Goal: Task Accomplishment & Management: Use online tool/utility

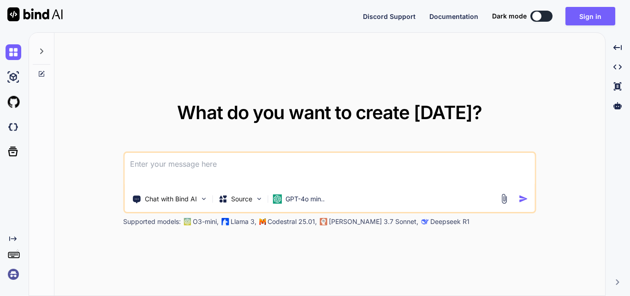
click at [251, 161] on textarea at bounding box center [329, 170] width 410 height 34
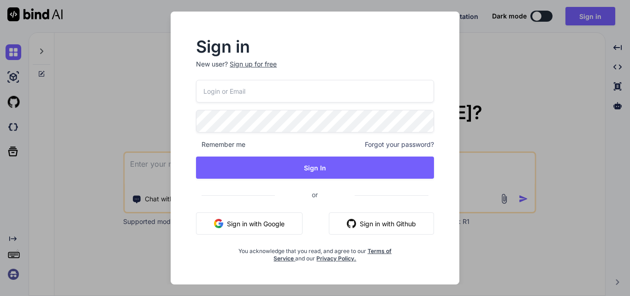
click at [257, 65] on div "Sign up for free" at bounding box center [253, 63] width 47 height 9
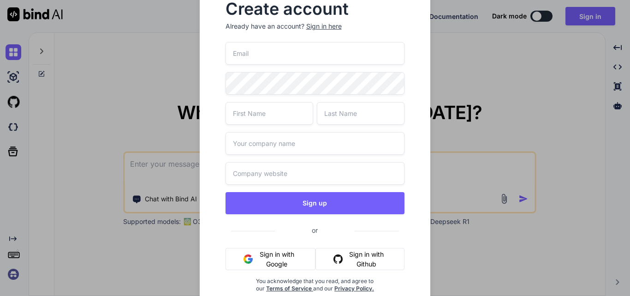
click at [249, 116] on input "text" at bounding box center [269, 113] width 88 height 23
type input "Upendra"
type input "Sahi"
click at [244, 136] on input "text" at bounding box center [314, 143] width 179 height 23
type input "Wipro"
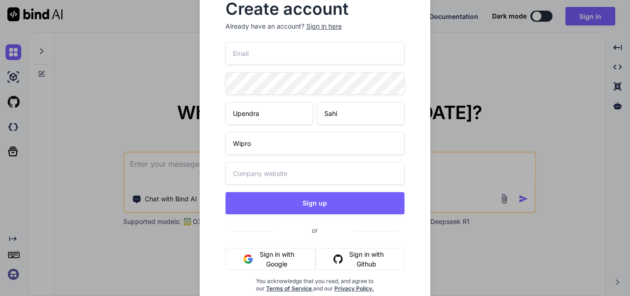
click at [246, 174] on input "text" at bounding box center [314, 173] width 179 height 23
paste input "[URL][DOMAIN_NAME][DATE]"
type input "[URL][DOMAIN_NAME][DATE]"
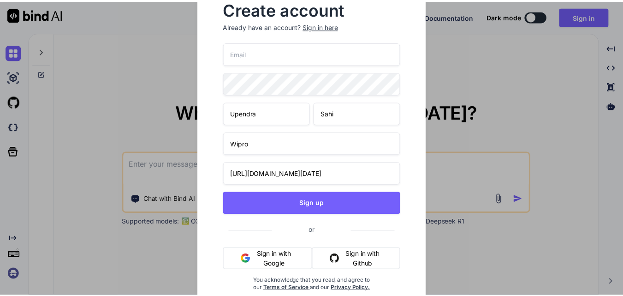
scroll to position [0, 0]
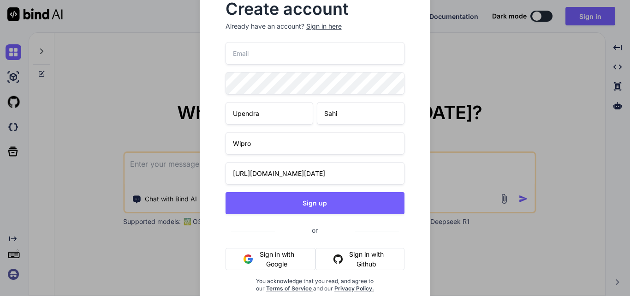
click at [240, 52] on input "email" at bounding box center [314, 53] width 179 height 23
paste input "[EMAIL_ADDRESS][DOMAIN_NAME]"
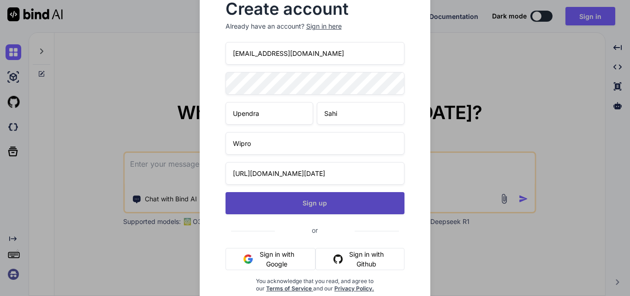
type input "[EMAIL_ADDRESS][DOMAIN_NAME]"
click at [266, 200] on button "Sign up" at bounding box center [314, 203] width 179 height 22
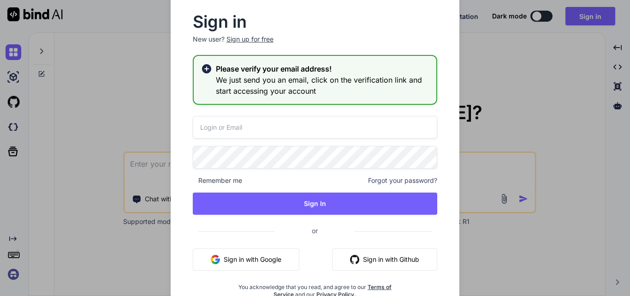
click at [212, 119] on input "email" at bounding box center [315, 127] width 244 height 23
paste input "[EMAIL_ADDRESS][DOMAIN_NAME]"
type input "[EMAIL_ADDRESS][DOMAIN_NAME]"
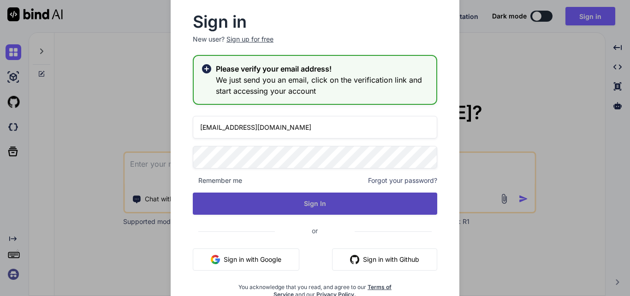
click at [284, 196] on button "Sign In" at bounding box center [315, 203] width 244 height 22
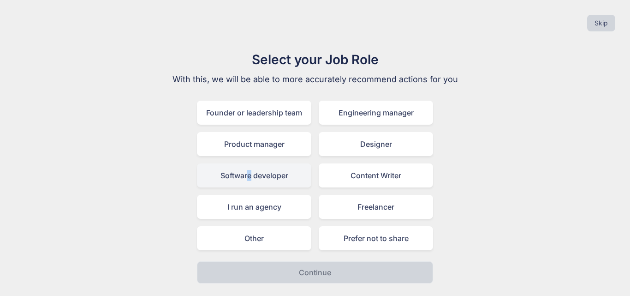
click at [250, 173] on div "Software developer" at bounding box center [254, 175] width 114 height 24
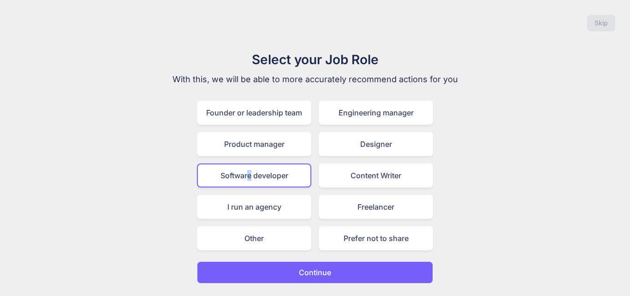
click at [307, 278] on button "Continue" at bounding box center [315, 272] width 236 height 22
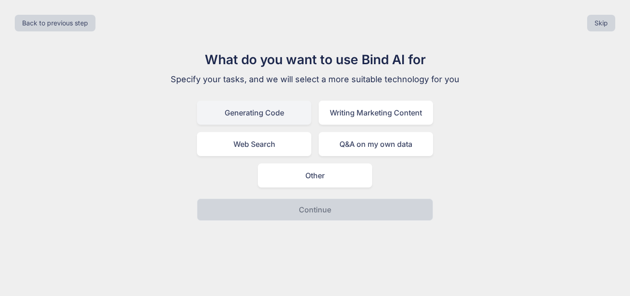
click at [241, 115] on div "Generating Code" at bounding box center [254, 113] width 114 height 24
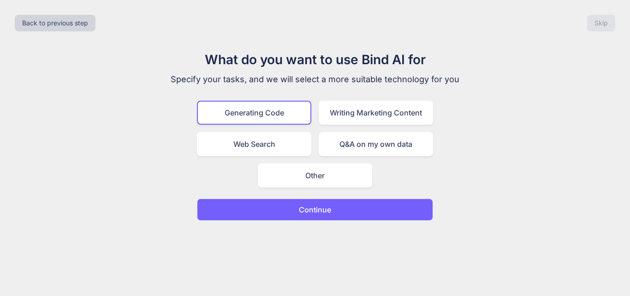
click at [299, 215] on button "Continue" at bounding box center [315, 209] width 236 height 22
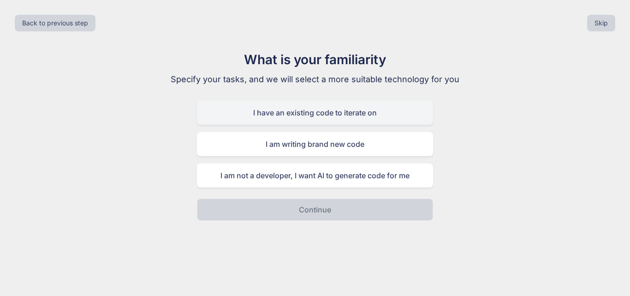
click at [271, 114] on div "I have an existing code to iterate on" at bounding box center [315, 113] width 236 height 24
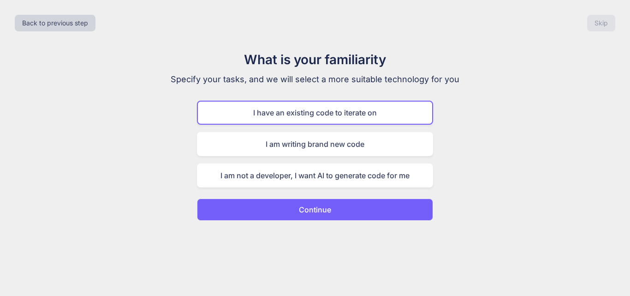
click at [303, 204] on p "Continue" at bounding box center [315, 209] width 32 height 11
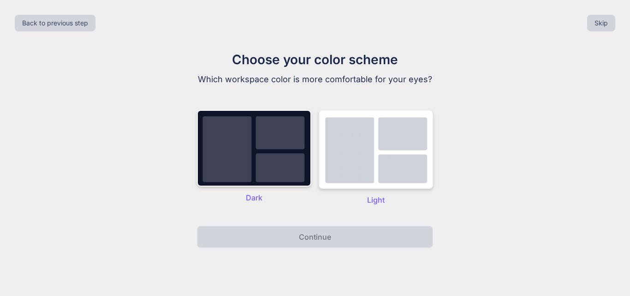
click at [405, 192] on div "Light" at bounding box center [376, 157] width 114 height 95
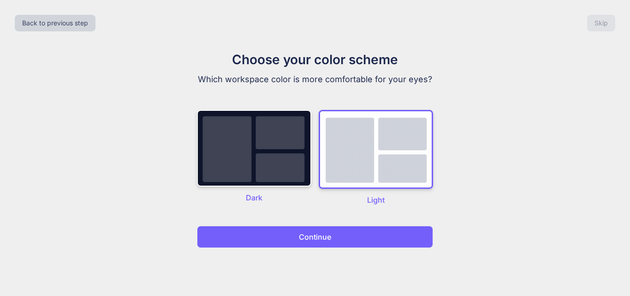
click at [331, 244] on button "Continue" at bounding box center [315, 236] width 236 height 22
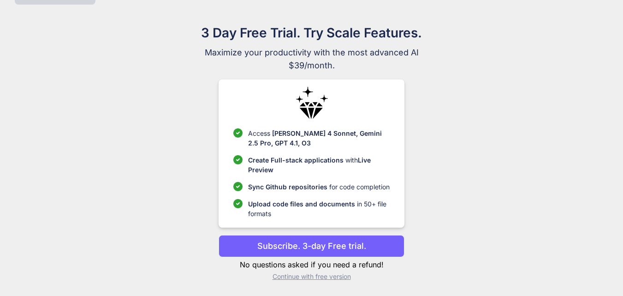
click at [282, 277] on p "Continue with free version" at bounding box center [312, 276] width 186 height 9
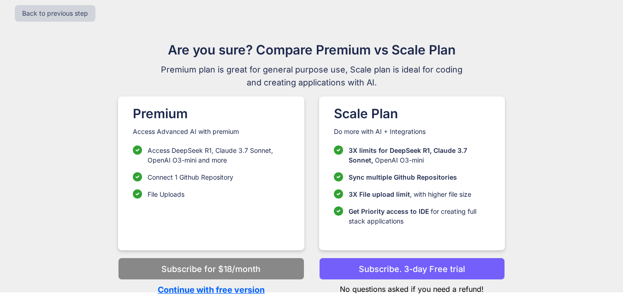
click at [175, 290] on p "Continue with free version" at bounding box center [211, 289] width 186 height 12
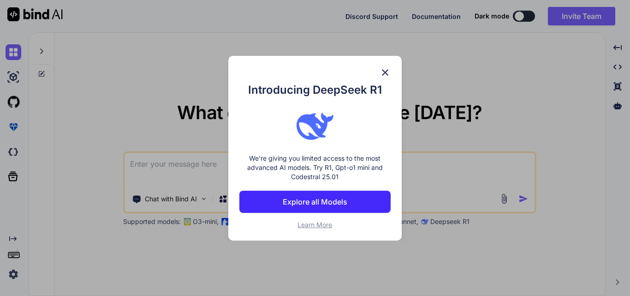
click at [384, 70] on img at bounding box center [384, 72] width 11 height 11
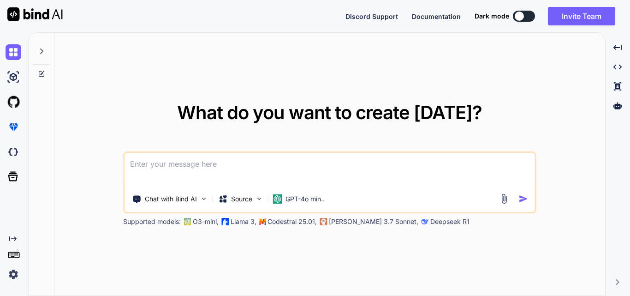
click at [140, 166] on textarea at bounding box center [329, 170] width 410 height 34
click at [148, 159] on textarea at bounding box center [329, 170] width 410 height 34
paste textarea "<td class="td-only-left" style="border-bottom:1px solid gray;"> <div class="lab…"
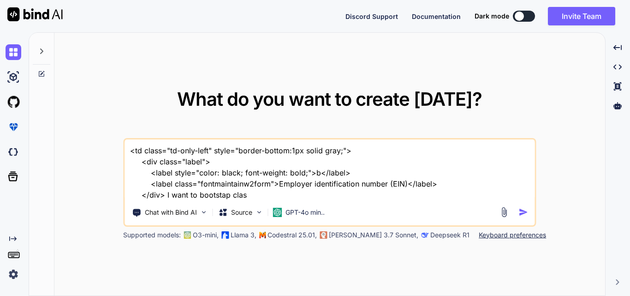
type textarea "<td class="td-only-left" style="border-bottom:1px solid gray;"> <div class="lab…"
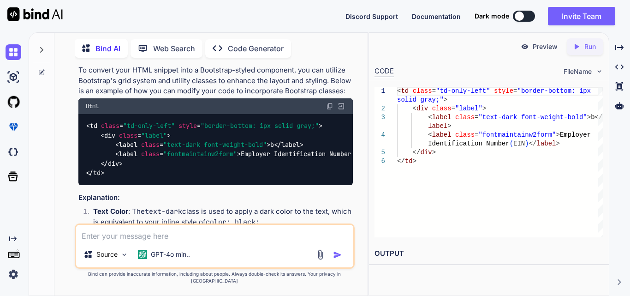
scroll to position [225, 0]
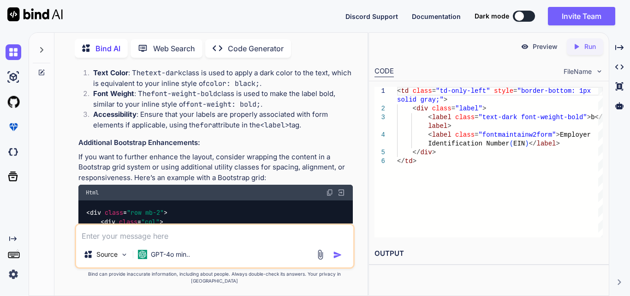
click at [433, 238] on div "1 2 3 4 5 6 < td class = "td-only-left" style = "border-bottom: 1px solid gray;…" at bounding box center [489, 161] width 240 height 161
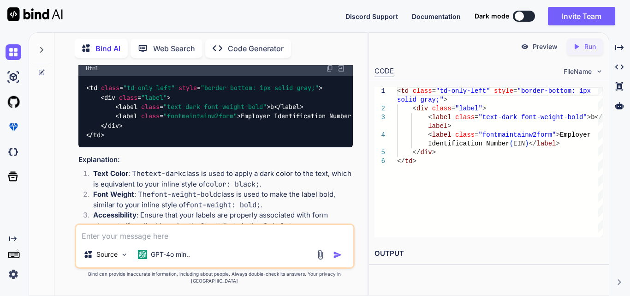
scroll to position [138, 0]
